Goal: Task Accomplishment & Management: Complete application form

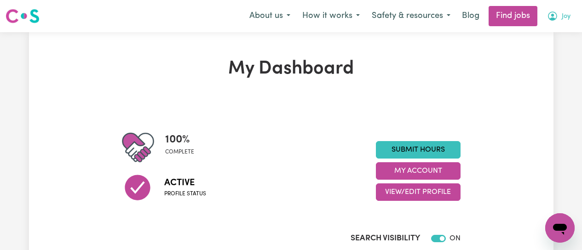
click at [553, 17] on icon "My Account" at bounding box center [553, 15] width 3 height 3
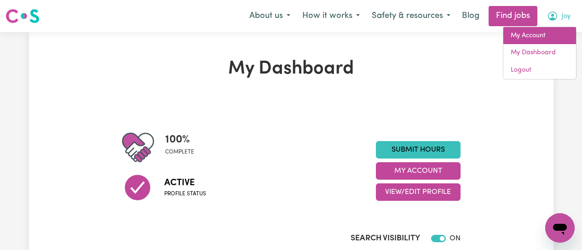
click at [526, 35] on link "My Account" at bounding box center [540, 35] width 73 height 17
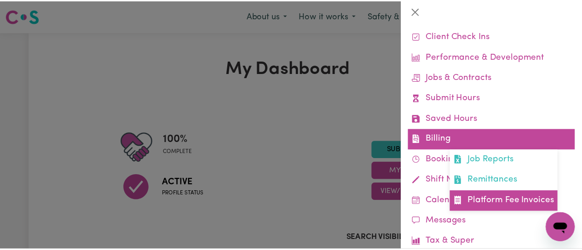
scroll to position [92, 0]
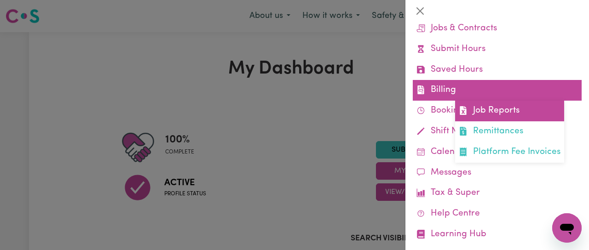
click at [497, 108] on link "Job Reports" at bounding box center [509, 111] width 109 height 21
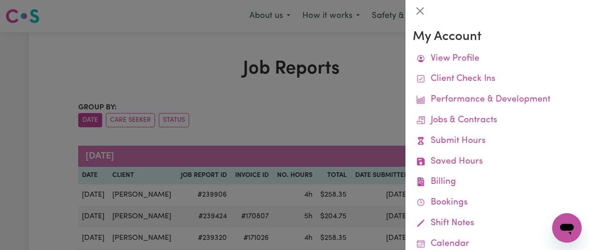
click at [333, 134] on div at bounding box center [294, 125] width 589 height 250
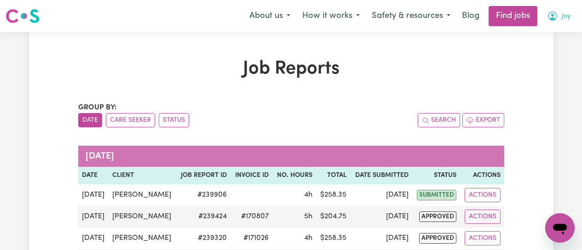
click at [552, 18] on icon "My Account" at bounding box center [552, 16] width 11 height 11
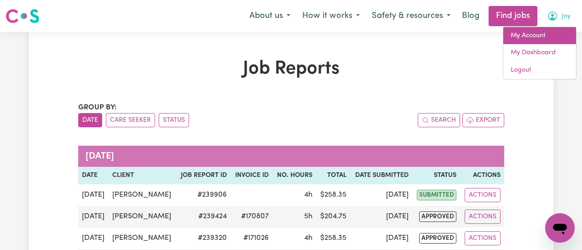
click at [539, 33] on link "My Account" at bounding box center [540, 35] width 73 height 17
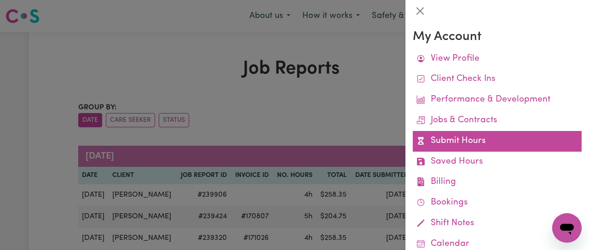
click at [462, 146] on link "Submit Hours" at bounding box center [497, 141] width 169 height 21
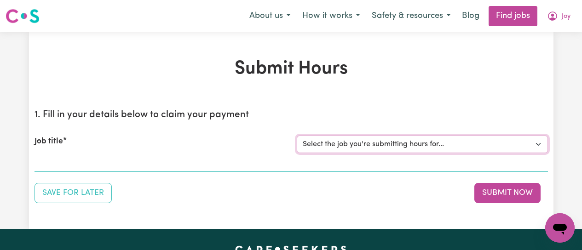
click at [488, 143] on select "Select the job you're submitting hours for... [[PERSON_NAME]] [DEMOGRAPHIC_DATA…" at bounding box center [422, 144] width 251 height 17
select select "12649"
click at [297, 136] on select "Select the job you're submitting hours for... [[PERSON_NAME]] [DEMOGRAPHIC_DATA…" at bounding box center [422, 144] width 251 height 17
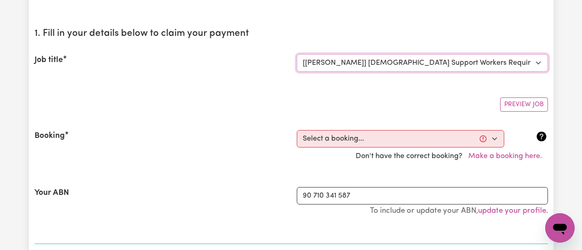
scroll to position [138, 0]
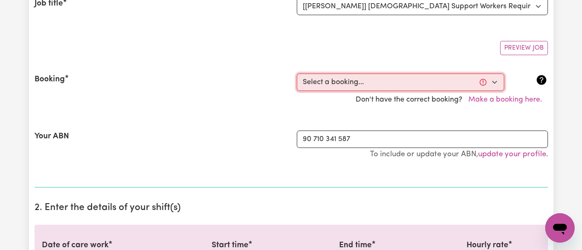
click at [498, 81] on select "Select a booking... [DATE] 09:00am to 01:00pm (RECURRING) [DATE] 09:00am to 01:…" at bounding box center [401, 82] width 208 height 17
select select "339456"
click at [297, 74] on select "Select a booking... [DATE] 09:00am to 01:00pm (RECURRING) [DATE] 09:00am to 01:…" at bounding box center [401, 82] width 208 height 17
type input "[DATE]"
type input "18"
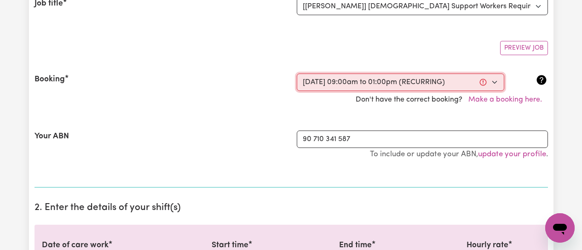
type input "8"
type input "2025"
type input "09:00"
type input "9"
type input "0"
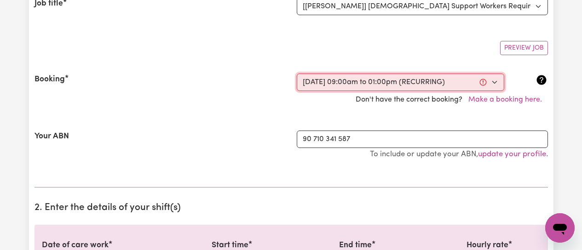
select select "am"
type input "13:00"
type input "1"
type input "0"
select select "pm"
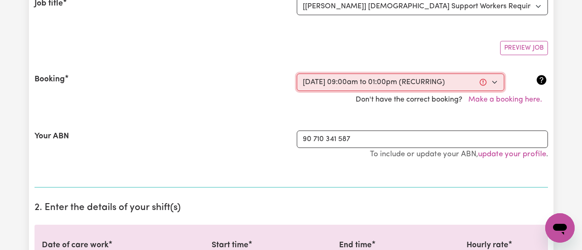
select select "50-Weekday"
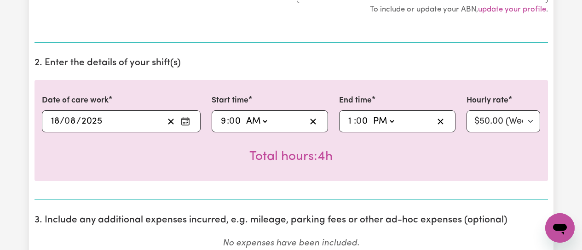
scroll to position [368, 0]
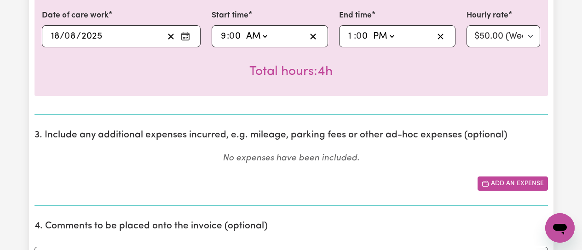
click at [494, 185] on button "Add an expense" at bounding box center [513, 184] width 70 height 14
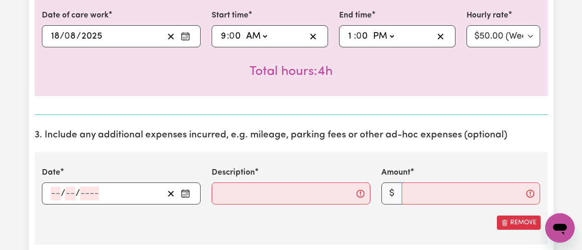
click at [184, 195] on icon "Enter the date of expense" at bounding box center [185, 193] width 9 height 9
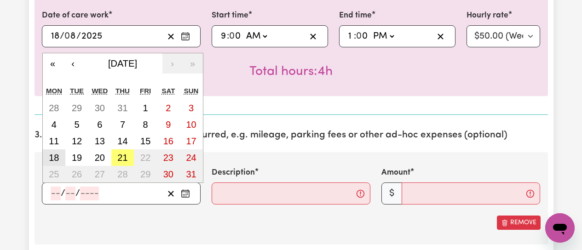
click at [53, 152] on button "18" at bounding box center [54, 158] width 23 height 17
type input "[DATE]"
type input "18"
type input "8"
type input "2025"
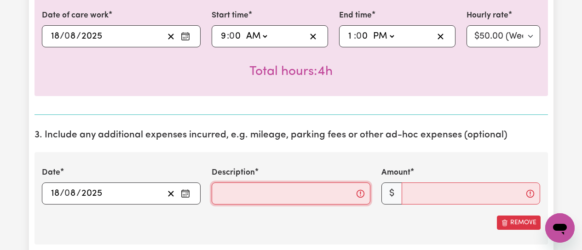
click at [233, 192] on input "Description" at bounding box center [291, 194] width 159 height 22
type input "Mileage from clients home to [GEOGRAPHIC_DATA] and return to [GEOGRAPHIC_DATA]"
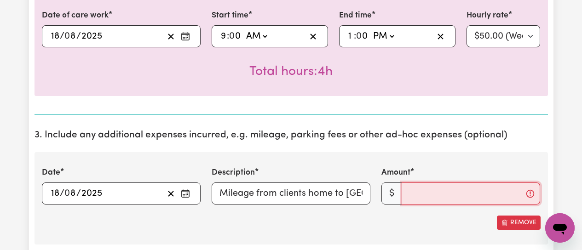
click at [412, 193] on input "Amount" at bounding box center [471, 194] width 139 height 22
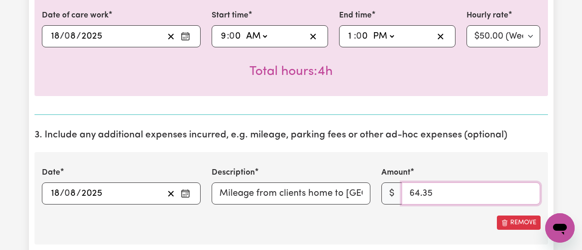
type input "64.35"
click at [376, 213] on div "Date [DATE] 18 / 0 8 / 2025 « ‹ [DATE] › » Mon Tue Wed Thu Fri Sat Sun 28 29 30…" at bounding box center [292, 198] width 514 height 93
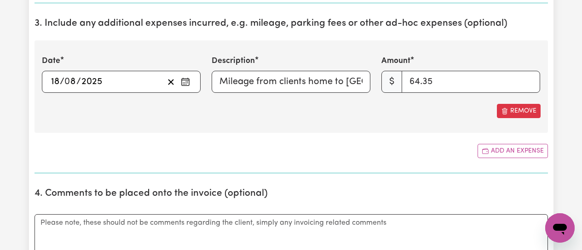
scroll to position [506, 0]
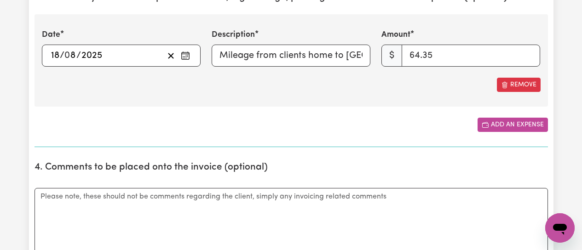
click at [504, 125] on button "Add an expense" at bounding box center [513, 125] width 70 height 14
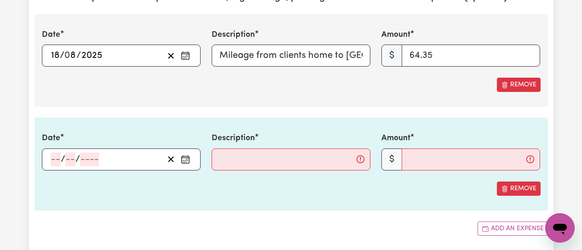
click at [184, 159] on icon "Enter the date of expense" at bounding box center [185, 159] width 9 height 9
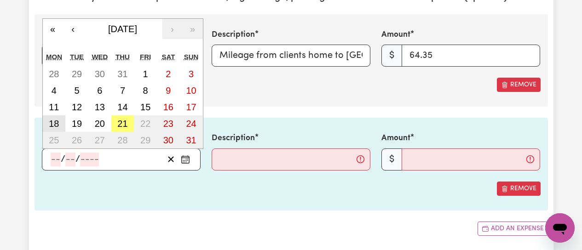
drag, startPoint x: 52, startPoint y: 120, endPoint x: 119, endPoint y: 133, distance: 68.9
click at [52, 120] on abbr "18" at bounding box center [54, 124] width 10 height 10
type input "[DATE]"
type input "18"
type input "8"
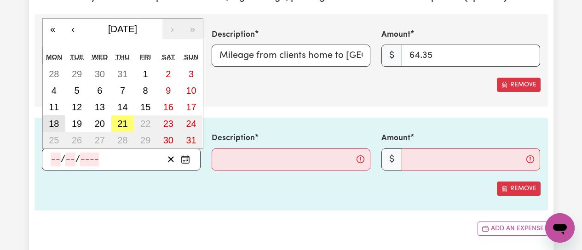
type input "2025"
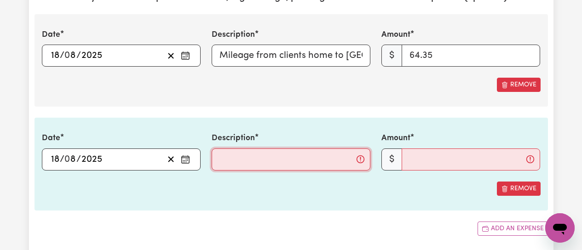
click at [264, 163] on input "Description" at bounding box center [291, 160] width 159 height 22
type input "Carparking fee at [GEOGRAPHIC_DATA]"
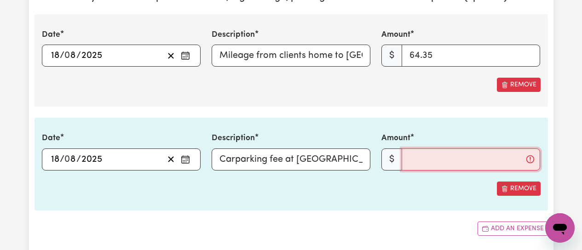
click at [422, 157] on input "Amount" at bounding box center [471, 160] width 139 height 22
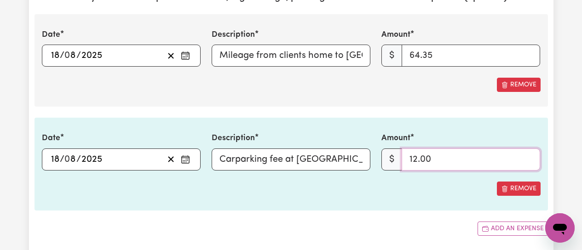
type input "12.00"
click at [355, 200] on div "Date [DATE] 18 / 0 8 / 2025 « ‹ [DATE] › » Mon Tue Wed Thu Fri Sat Sun 28 29 30…" at bounding box center [292, 164] width 514 height 93
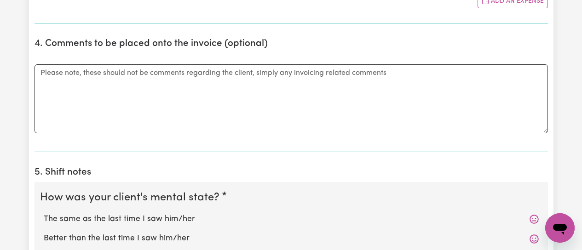
scroll to position [829, 0]
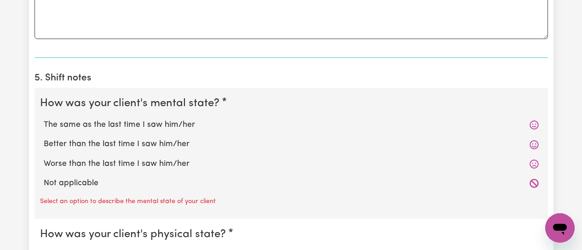
click at [120, 125] on label "The same as the last time I saw him/her" at bounding box center [291, 125] width 495 height 12
click at [44, 119] on input "The same as the last time I saw him/her" at bounding box center [43, 119] width 0 height 0
radio input "true"
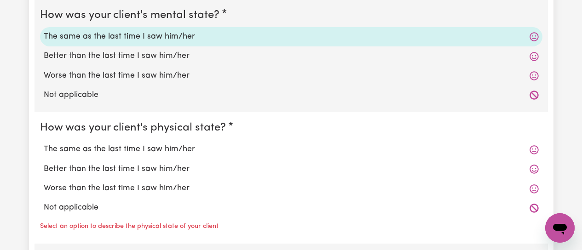
scroll to position [921, 0]
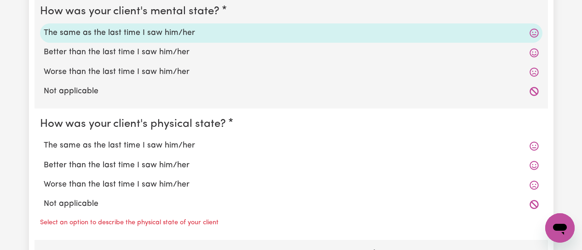
click at [110, 148] on label "The same as the last time I saw him/her" at bounding box center [291, 146] width 495 height 12
click at [44, 140] on input "The same as the last time I saw him/her" at bounding box center [43, 140] width 0 height 0
radio input "true"
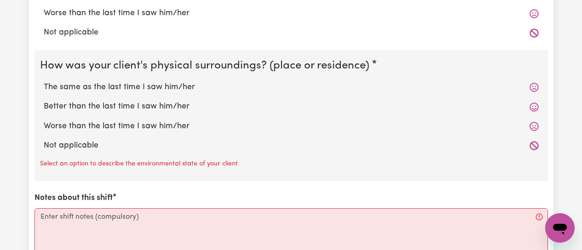
scroll to position [1105, 0]
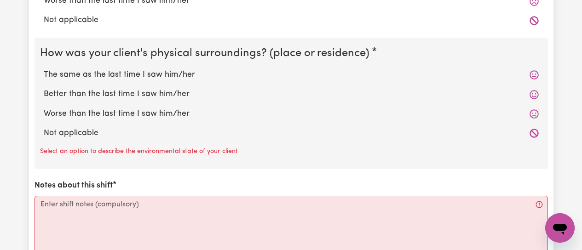
click at [137, 76] on label "The same as the last time I saw him/her" at bounding box center [291, 75] width 495 height 12
click at [44, 69] on input "The same as the last time I saw him/her" at bounding box center [43, 69] width 0 height 0
radio input "true"
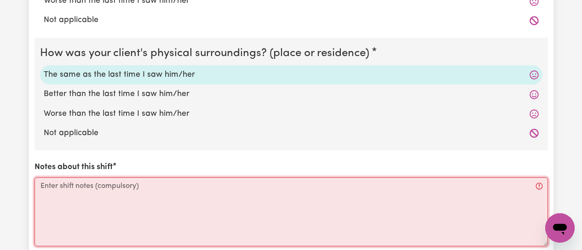
click at [101, 197] on textarea "Notes about this shift" at bounding box center [292, 212] width 514 height 69
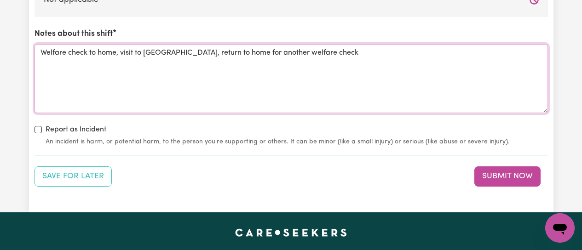
scroll to position [1243, 0]
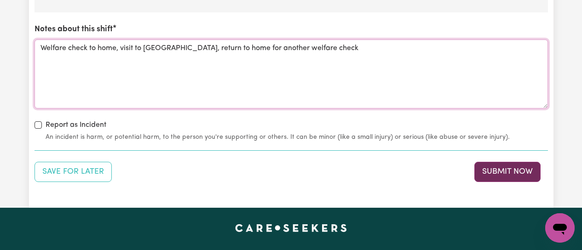
type textarea "Welfare check to home, visit to [GEOGRAPHIC_DATA], return to home for another w…"
click at [496, 170] on button "Submit Now" at bounding box center [508, 172] width 66 height 20
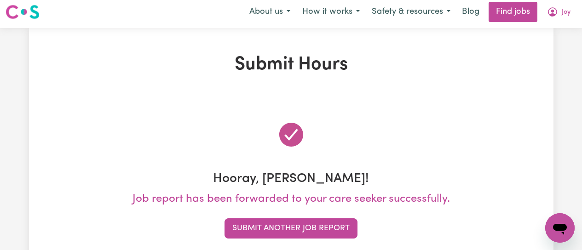
scroll to position [0, 0]
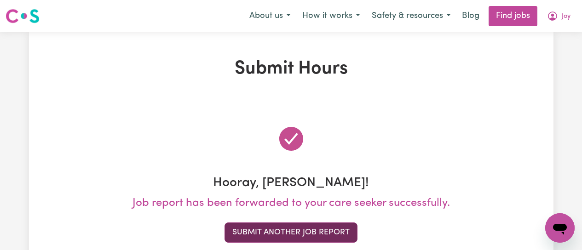
click at [308, 231] on button "Submit Another Job Report" at bounding box center [291, 233] width 133 height 20
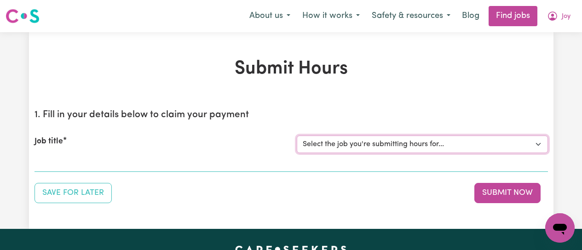
click at [483, 144] on select "Select the job you're submitting hours for... [[PERSON_NAME]] [DEMOGRAPHIC_DATA…" at bounding box center [422, 144] width 251 height 17
select select "11995"
click at [297, 136] on select "Select the job you're submitting hours for... [[PERSON_NAME]] [DEMOGRAPHIC_DATA…" at bounding box center [422, 144] width 251 height 17
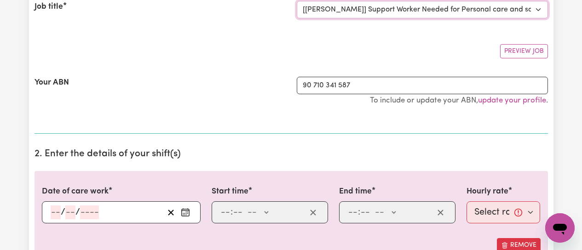
scroll to position [138, 0]
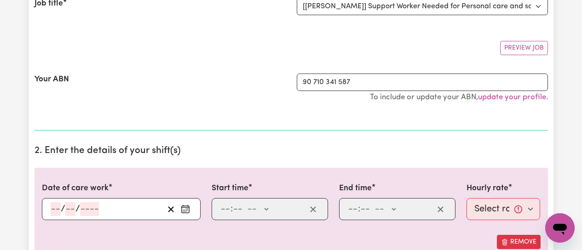
click at [187, 209] on icon "Enter the date of care work" at bounding box center [185, 209] width 9 height 9
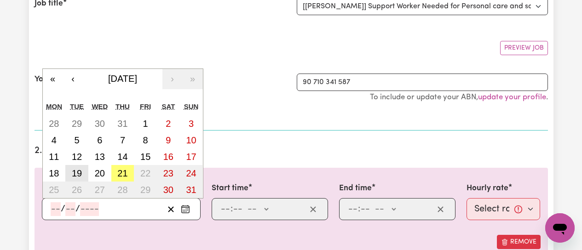
click at [80, 173] on abbr "19" at bounding box center [77, 174] width 10 height 10
type input "[DATE]"
type input "19"
type input "8"
type input "2025"
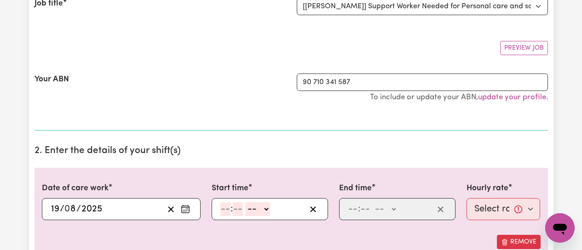
click at [227, 208] on input "number" at bounding box center [226, 210] width 10 height 14
type input "12"
type input "0"
click at [270, 208] on select "-- AM PM" at bounding box center [259, 210] width 25 height 14
select select "pm"
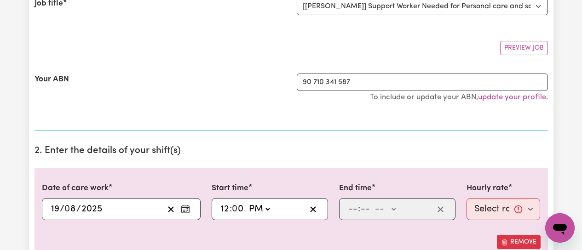
click at [247, 203] on select "-- AM PM" at bounding box center [259, 210] width 25 height 14
type input "12:00"
click at [355, 210] on input "number" at bounding box center [353, 210] width 10 height 14
type input "5"
type input "0"
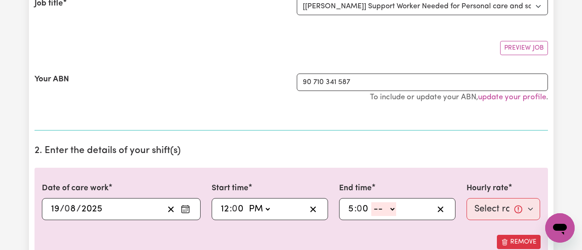
click at [389, 211] on select "-- AM PM" at bounding box center [384, 210] width 25 height 14
select select "pm"
click at [372, 203] on select "-- AM PM" at bounding box center [384, 210] width 25 height 14
type input "17:00"
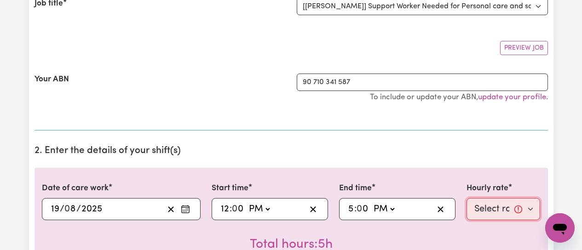
click at [521, 210] on select "Select rate... $45.00 (Weekday) $70.00 ([DATE]) $70.00 (Public Holiday)" at bounding box center [504, 209] width 74 height 22
select select "45-Weekday"
click at [467, 198] on select "Select rate... $45.00 (Weekday) $70.00 ([DATE]) $70.00 (Public Holiday)" at bounding box center [504, 209] width 74 height 22
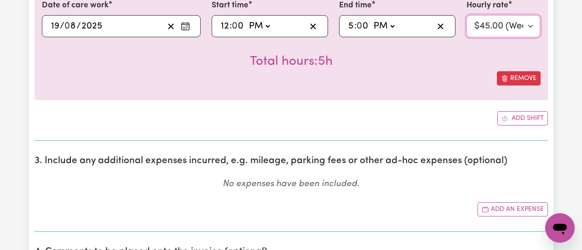
scroll to position [322, 0]
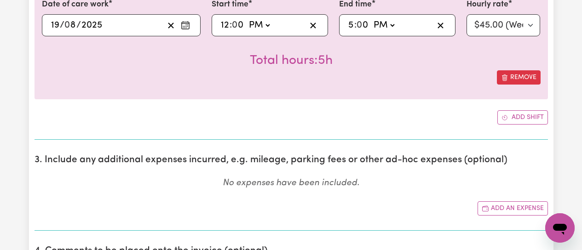
click at [192, 65] on div "Total hours: 5h" at bounding box center [291, 53] width 499 height 34
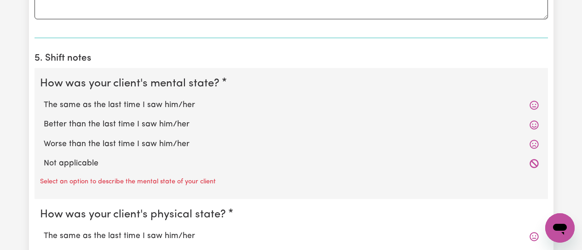
scroll to position [645, 0]
click at [99, 106] on label "The same as the last time I saw him/her" at bounding box center [291, 105] width 495 height 12
click at [44, 99] on input "The same as the last time I saw him/her" at bounding box center [43, 99] width 0 height 0
radio input "true"
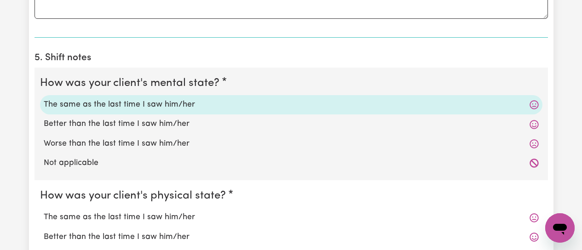
click at [106, 218] on label "The same as the last time I saw him/her" at bounding box center [291, 218] width 495 height 12
click at [44, 212] on input "The same as the last time I saw him/her" at bounding box center [43, 211] width 0 height 0
radio input "true"
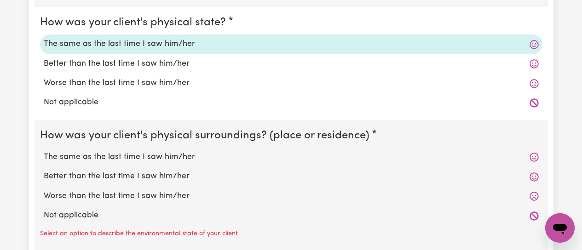
scroll to position [829, 0]
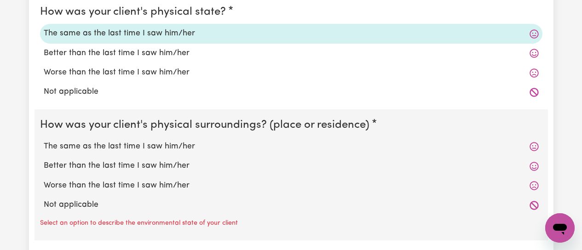
click at [103, 148] on label "The same as the last time I saw him/her" at bounding box center [291, 147] width 495 height 12
click at [44, 141] on input "The same as the last time I saw him/her" at bounding box center [43, 140] width 0 height 0
radio input "true"
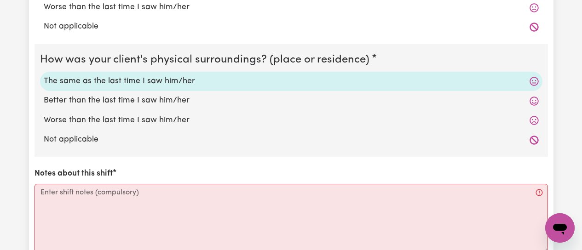
scroll to position [1013, 0]
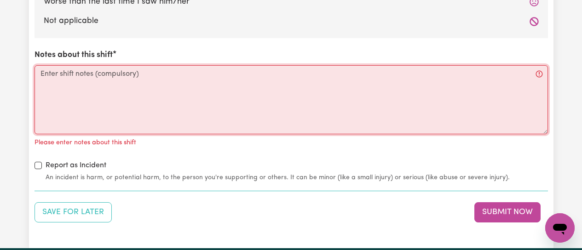
click at [86, 75] on textarea "Notes about this shift" at bounding box center [292, 99] width 514 height 69
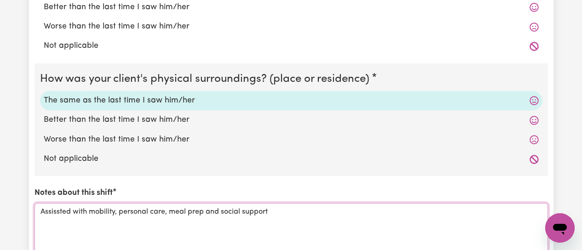
scroll to position [829, 0]
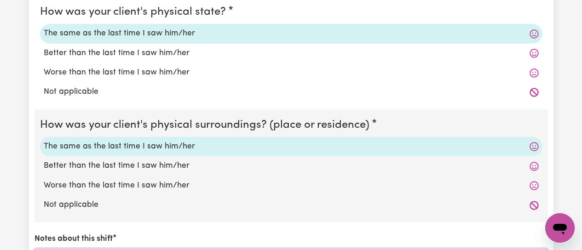
type textarea "Assissted with mobility, personal care, meal prep and social support"
click at [117, 69] on label "Worse than the last time I saw him/her" at bounding box center [291, 73] width 495 height 12
click at [44, 67] on input "Worse than the last time I saw him/her" at bounding box center [43, 66] width 0 height 0
radio input "true"
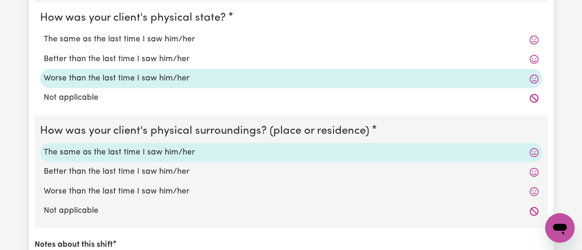
scroll to position [737, 0]
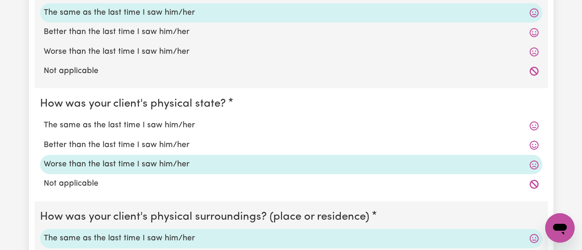
click at [92, 48] on label "Worse than the last time I saw him/her" at bounding box center [291, 52] width 495 height 12
click at [44, 46] on input "Worse than the last time I saw him/her" at bounding box center [43, 46] width 0 height 0
radio input "true"
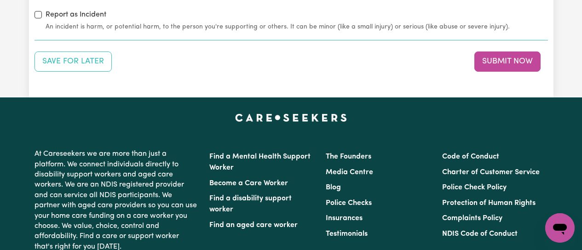
scroll to position [1151, 0]
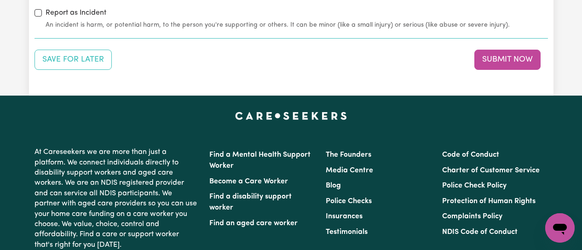
click at [504, 60] on button "Submit Now" at bounding box center [508, 60] width 66 height 20
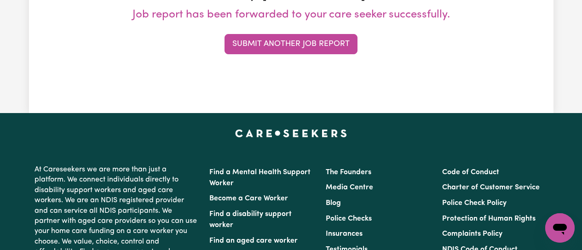
scroll to position [0, 0]
